Goal: Task Accomplishment & Management: Complete application form

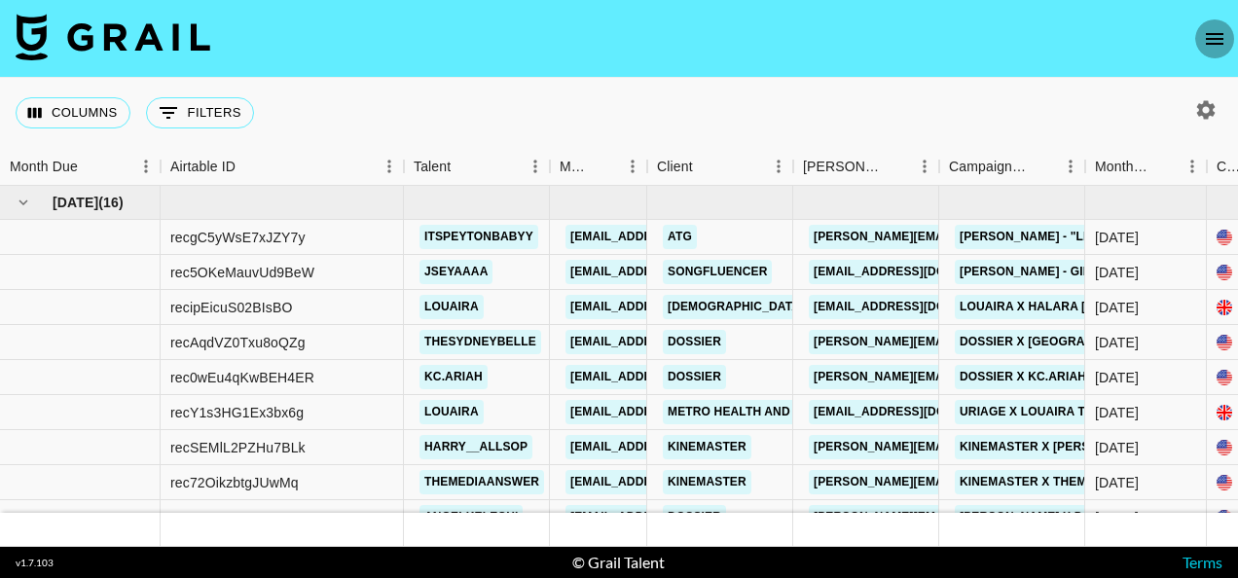
click at [1220, 31] on icon "open drawer" at bounding box center [1214, 38] width 23 height 23
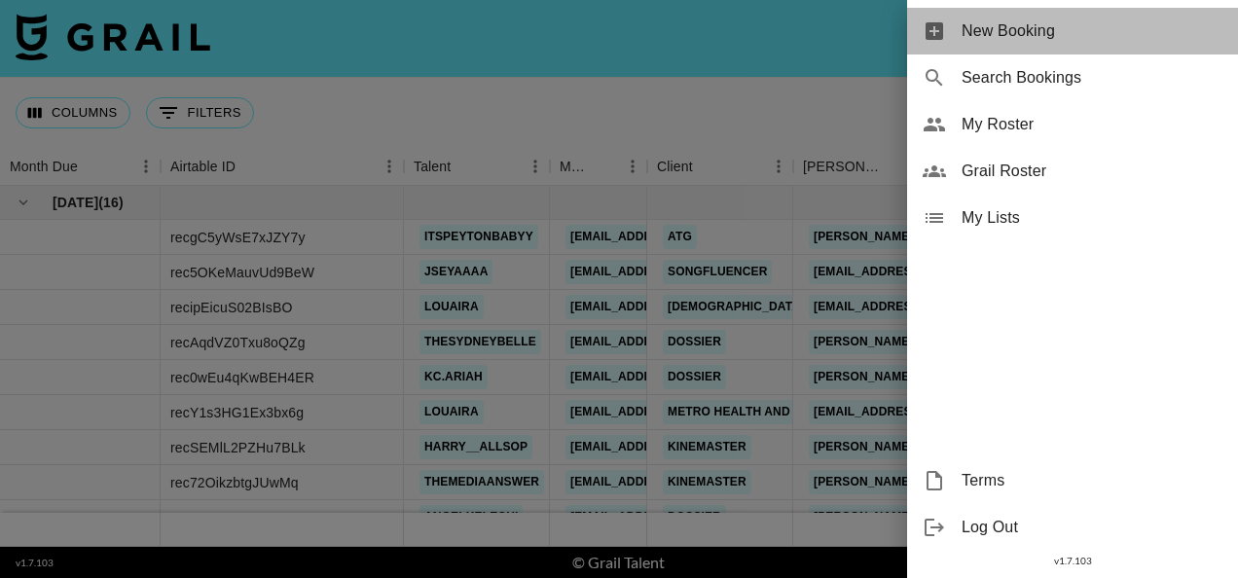
click at [973, 33] on span "New Booking" at bounding box center [1091, 30] width 261 height 23
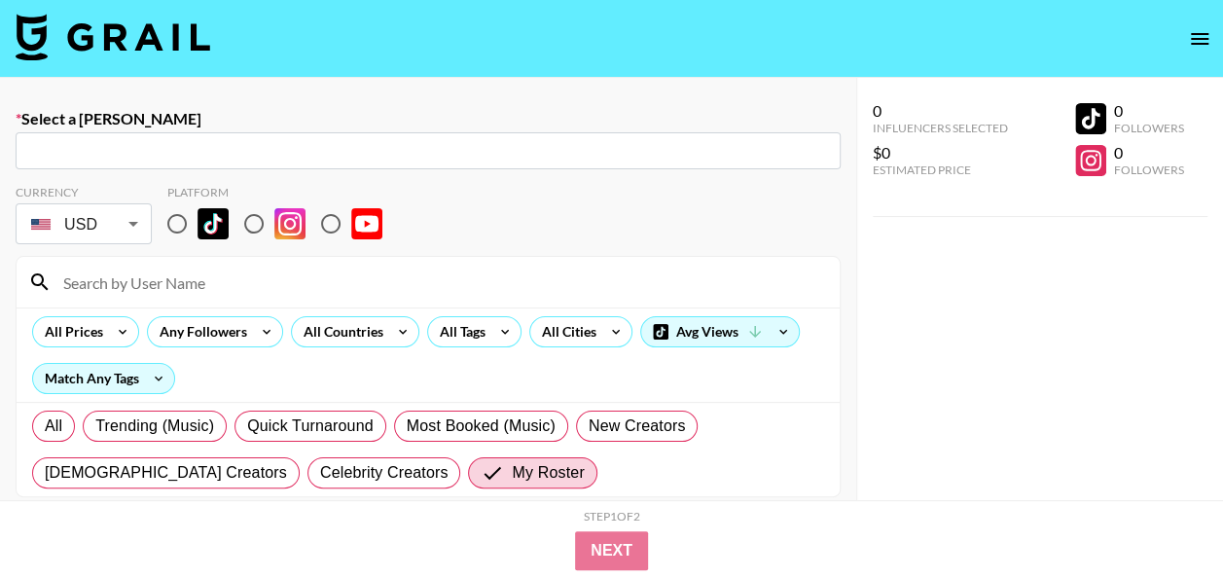
click at [422, 144] on input "text" at bounding box center [428, 151] width 802 height 22
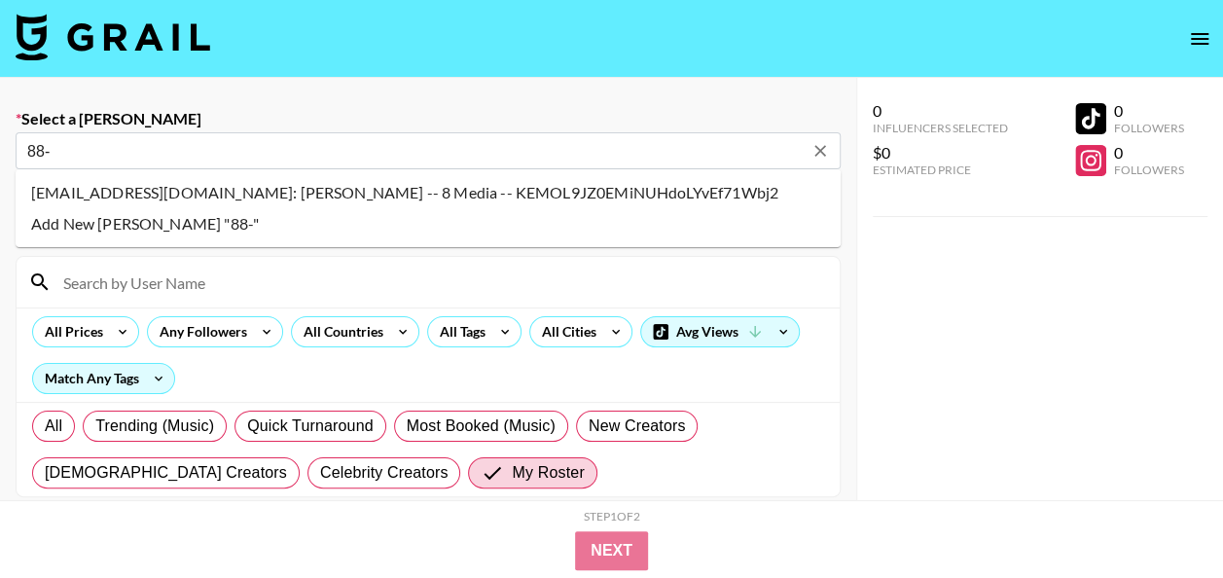
type input "88-"
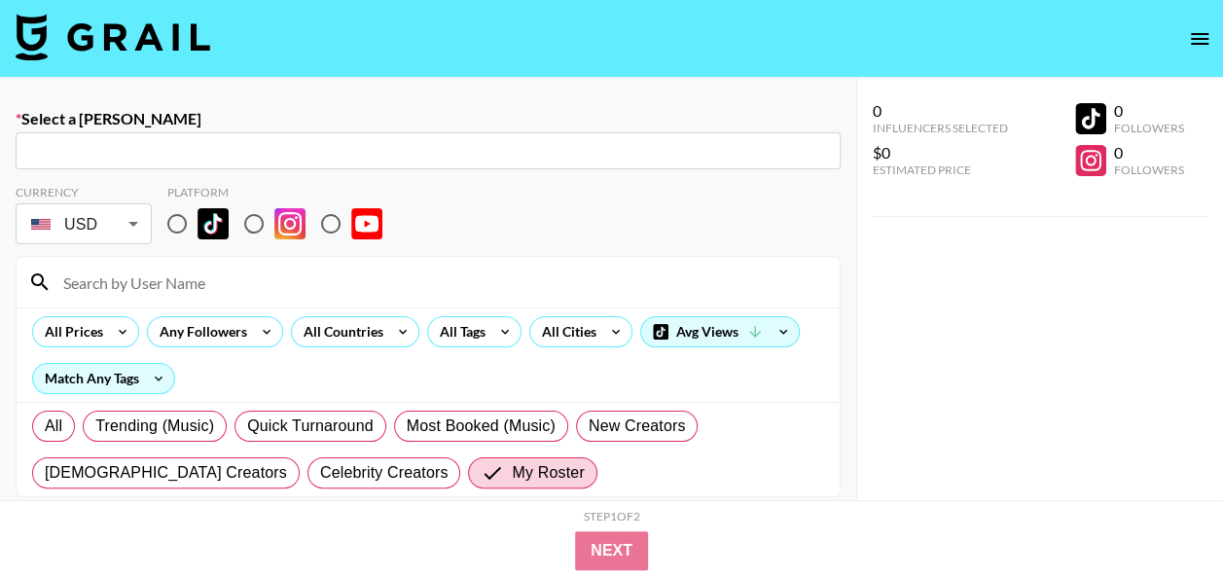
click at [121, 47] on img at bounding box center [113, 37] width 195 height 47
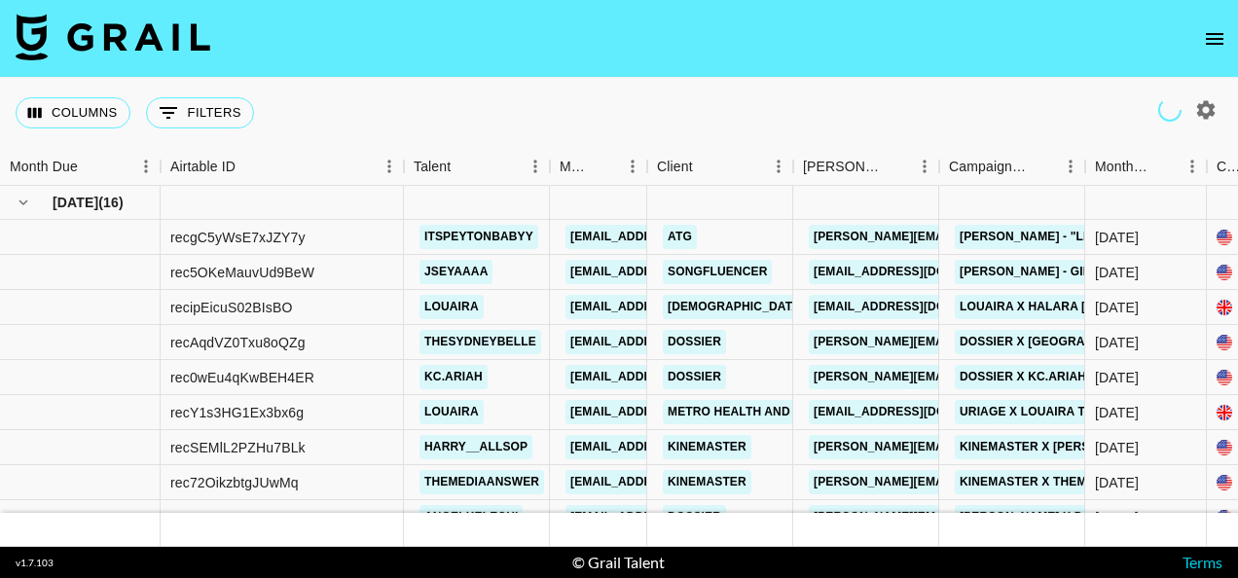
click at [1207, 106] on icon "button" at bounding box center [1206, 109] width 18 height 18
select select "[DATE]"
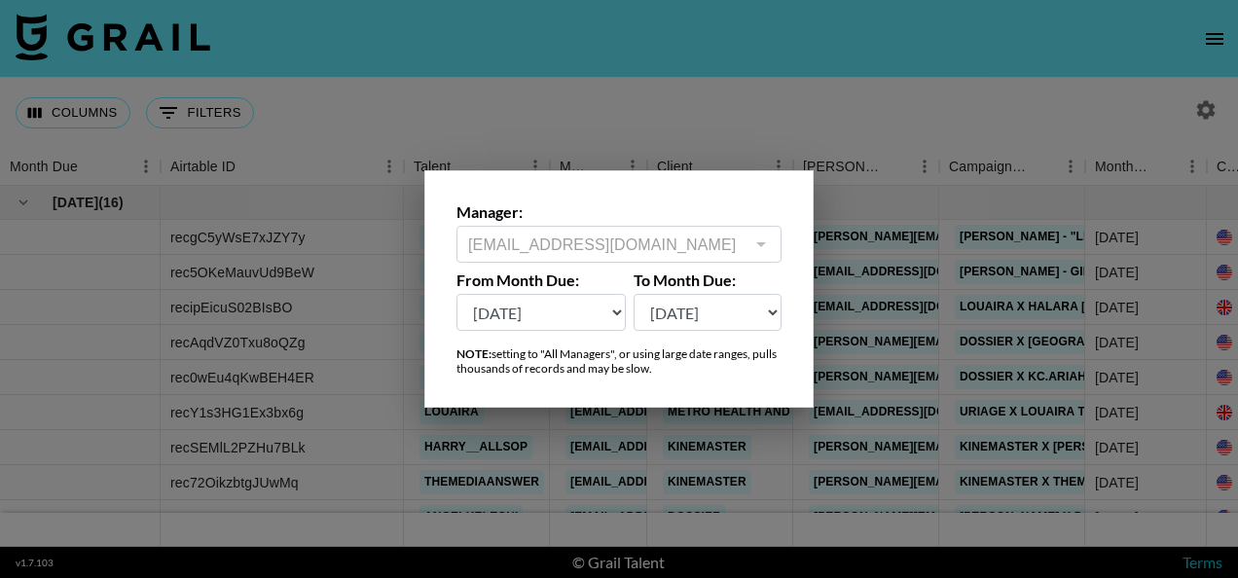
click at [918, 101] on div at bounding box center [619, 289] width 1238 height 578
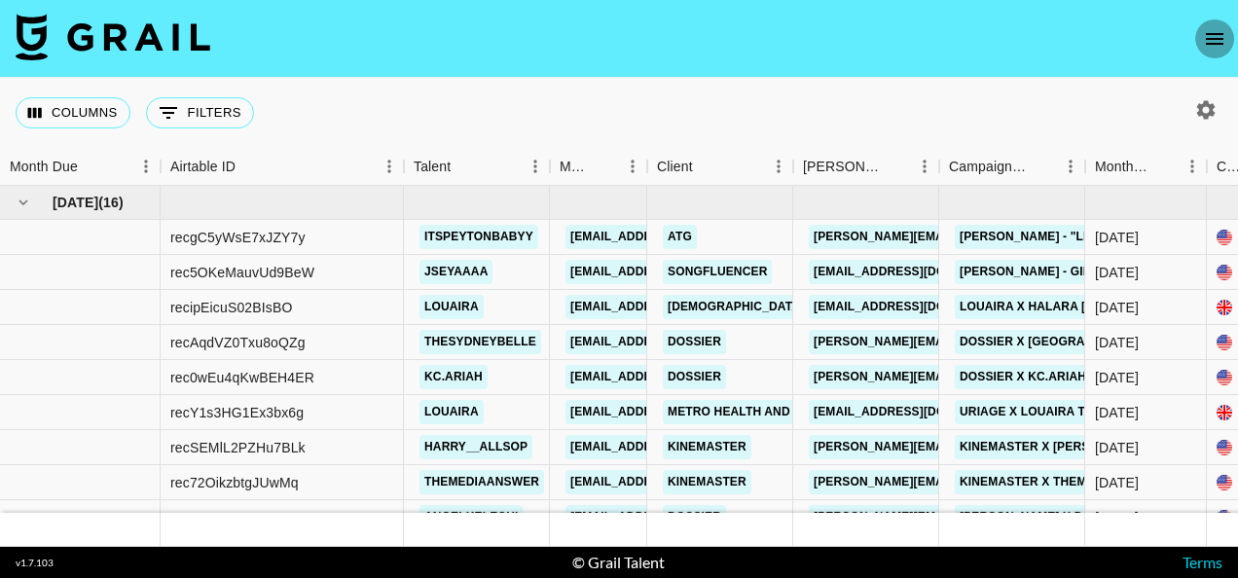
click at [1220, 38] on icon "open drawer" at bounding box center [1215, 39] width 18 height 12
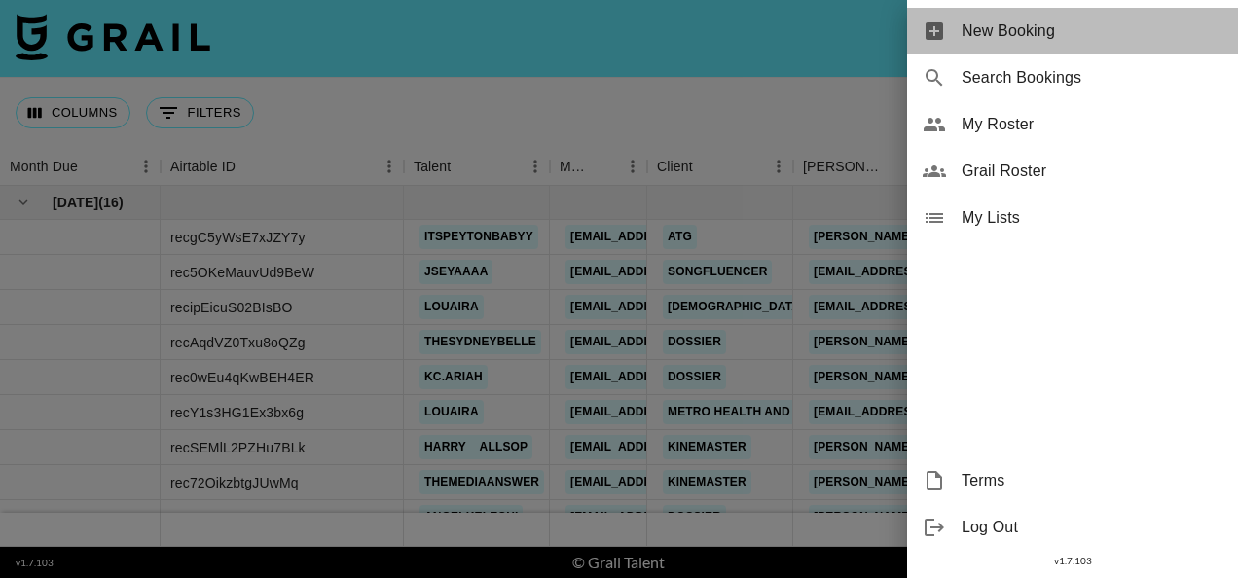
click at [1059, 46] on div "New Booking" at bounding box center [1072, 31] width 331 height 47
